Goal: Contribute content

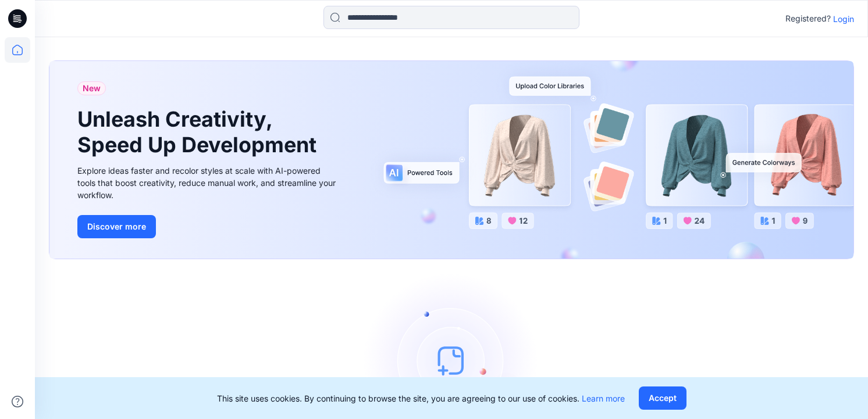
click at [840, 15] on p "Login" at bounding box center [843, 19] width 21 height 12
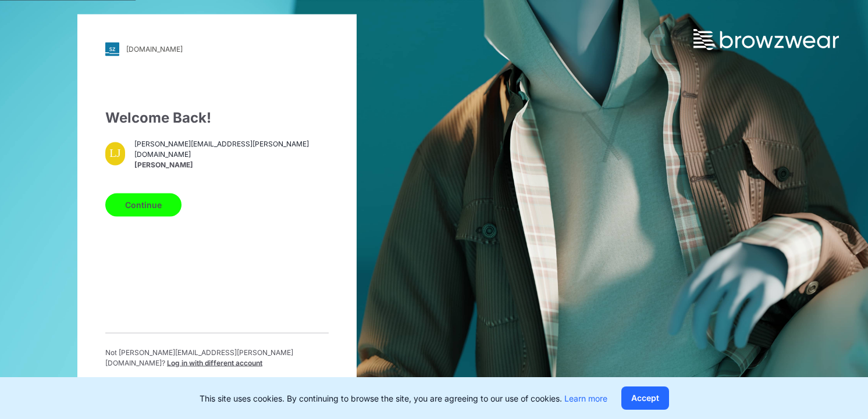
click at [160, 213] on button "Continue" at bounding box center [143, 204] width 76 height 23
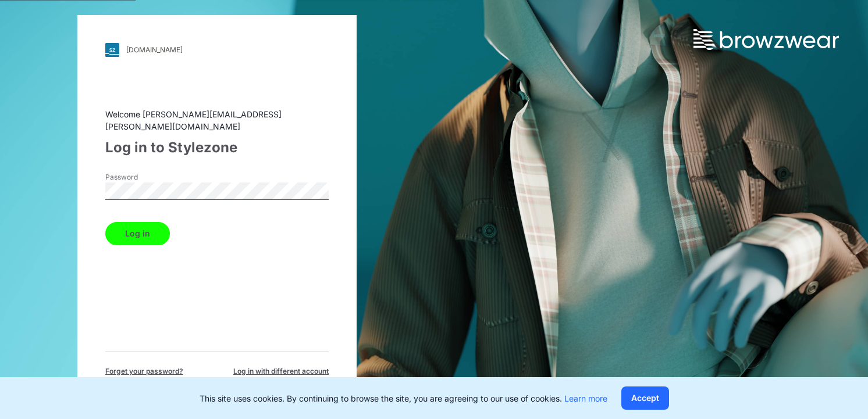
click at [126, 222] on button "Log in" at bounding box center [137, 233] width 65 height 23
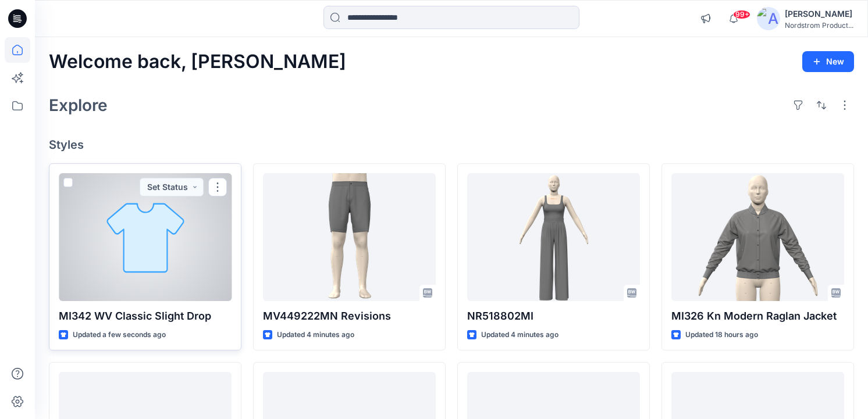
click at [173, 228] on div at bounding box center [145, 237] width 173 height 128
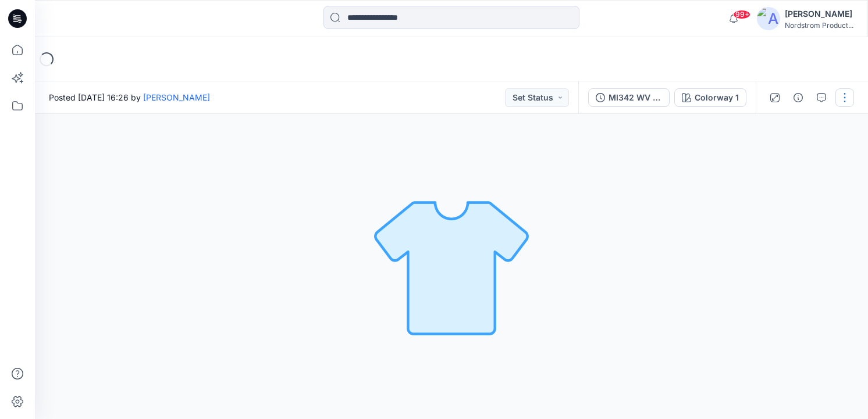
click at [839, 96] on button "button" at bounding box center [844, 97] width 19 height 19
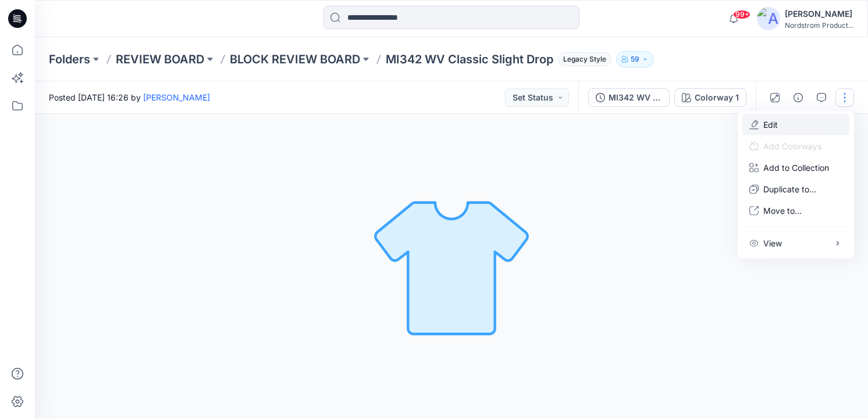
click at [772, 121] on p "Edit" at bounding box center [770, 125] width 15 height 12
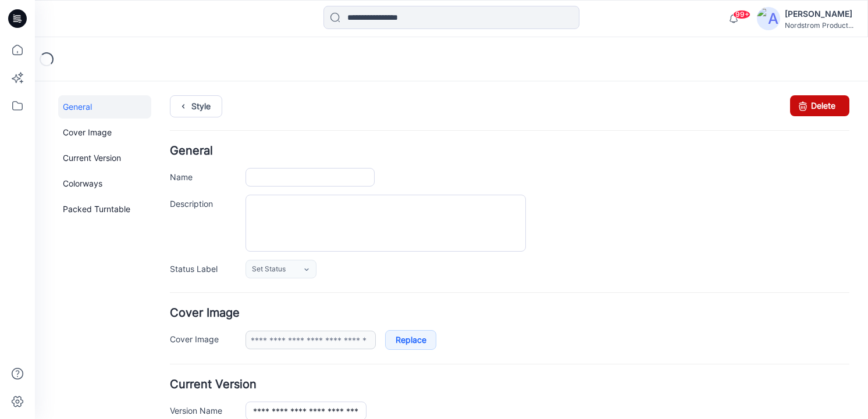
type input "**********"
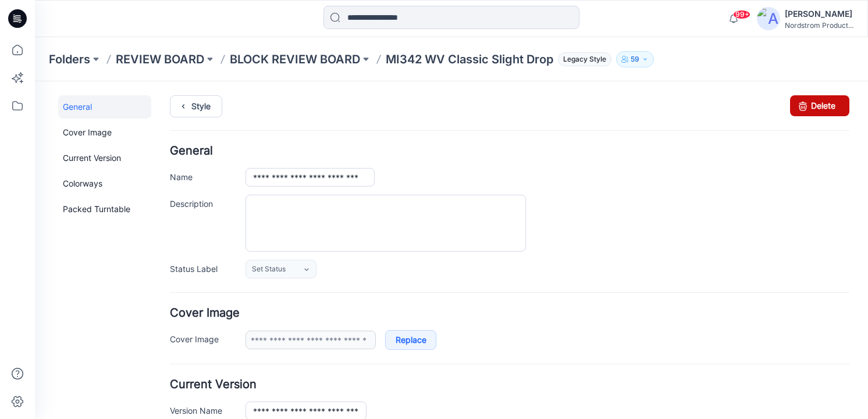
click at [813, 98] on link "Delete" at bounding box center [819, 105] width 59 height 21
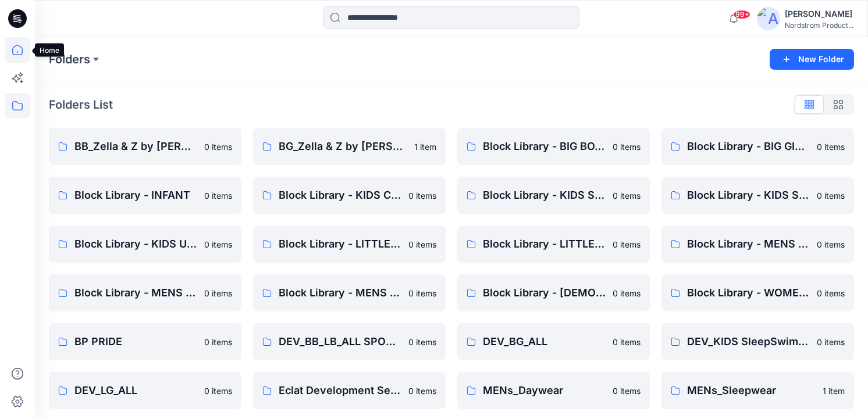
click at [16, 46] on icon at bounding box center [17, 50] width 10 height 10
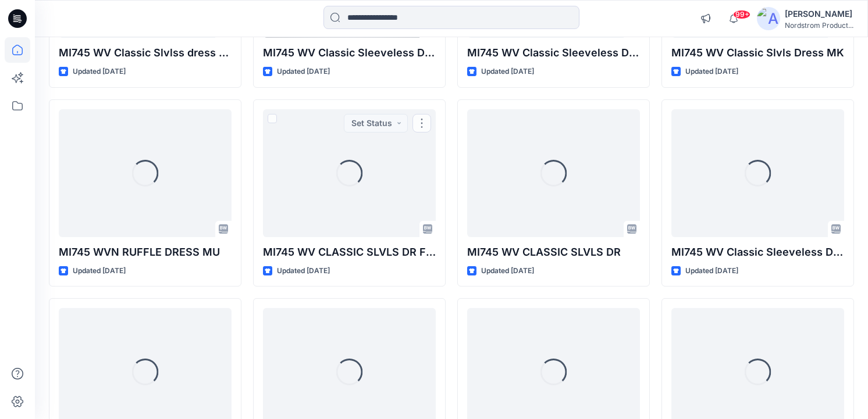
scroll to position [857, 0]
